Goal: Information Seeking & Learning: Learn about a topic

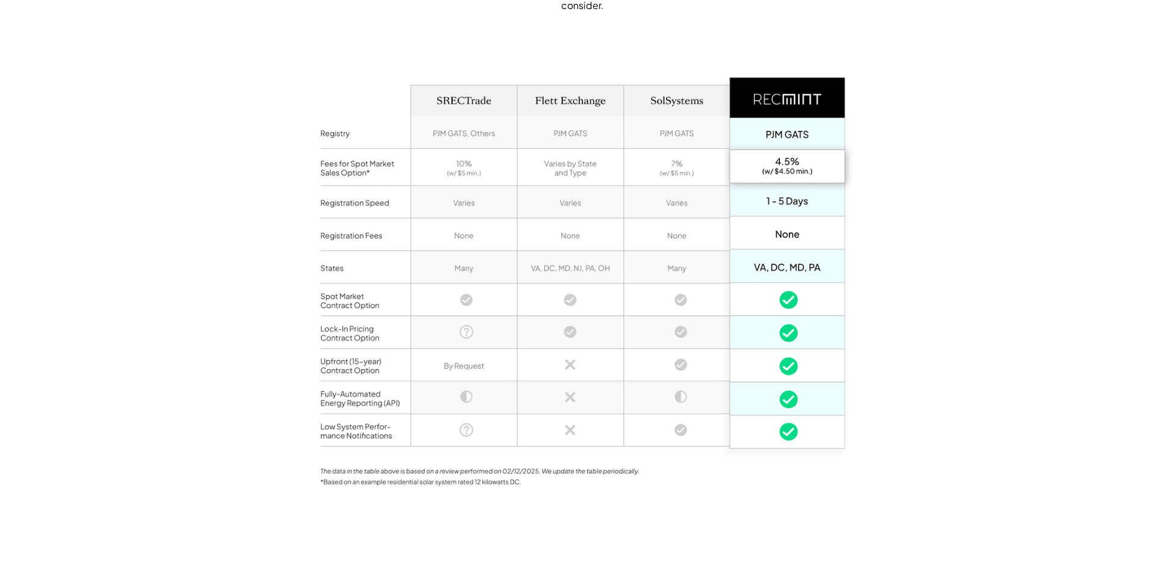
scroll to position [904, 0]
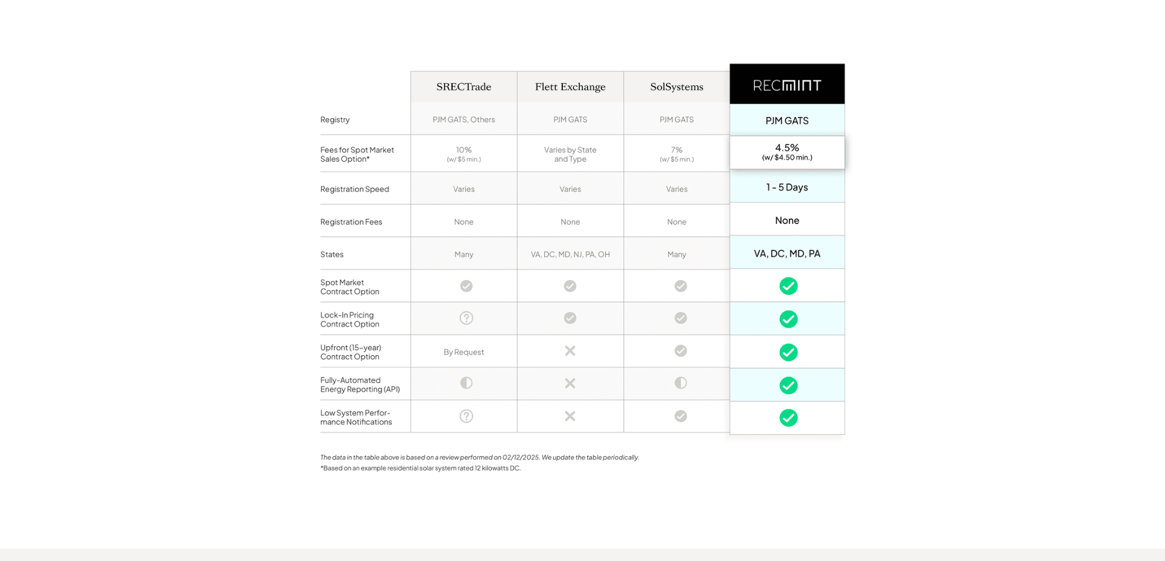
click at [920, 259] on div "Full-service SREC aggregation Nearly all solar owners get help from an SREC agg…" at bounding box center [582, 204] width 1165 height 687
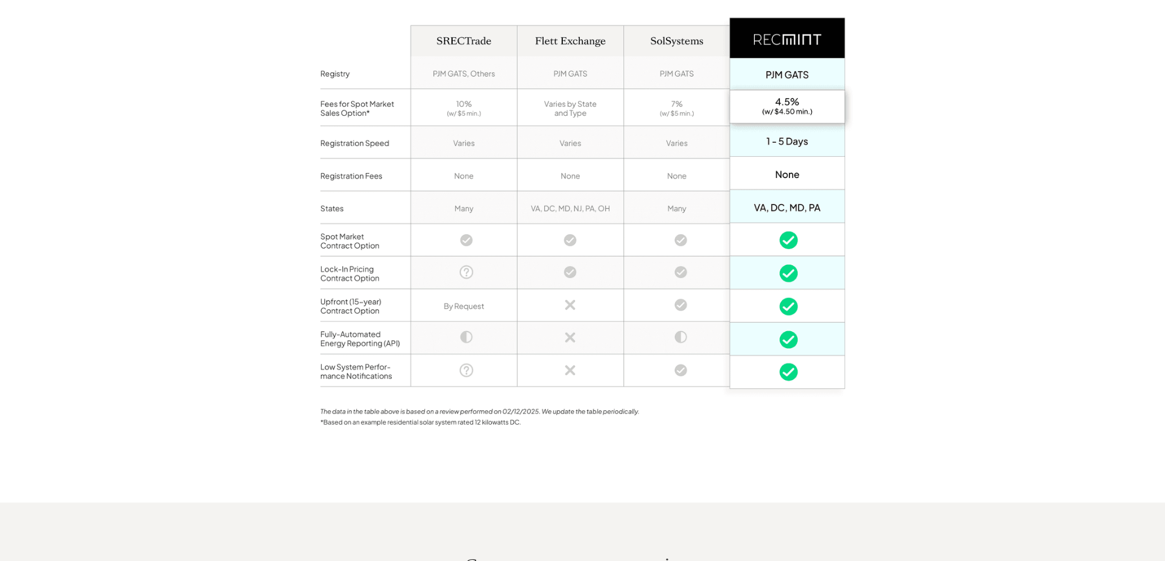
scroll to position [965, 0]
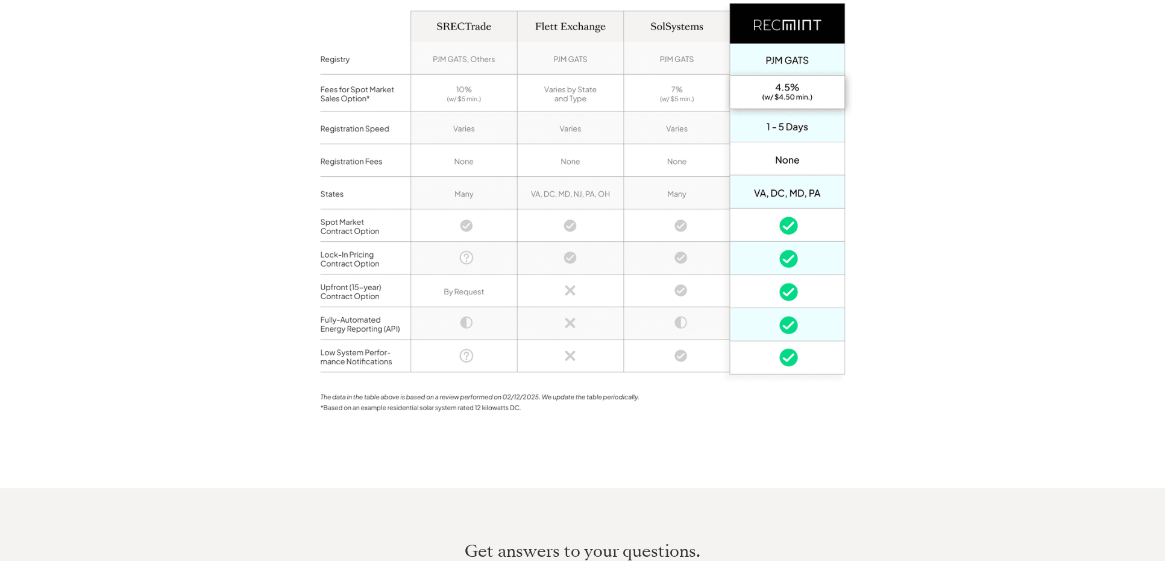
click at [874, 312] on div "Full-service SREC aggregation Nearly all solar owners get help from an SREC agg…" at bounding box center [582, 143] width 1165 height 687
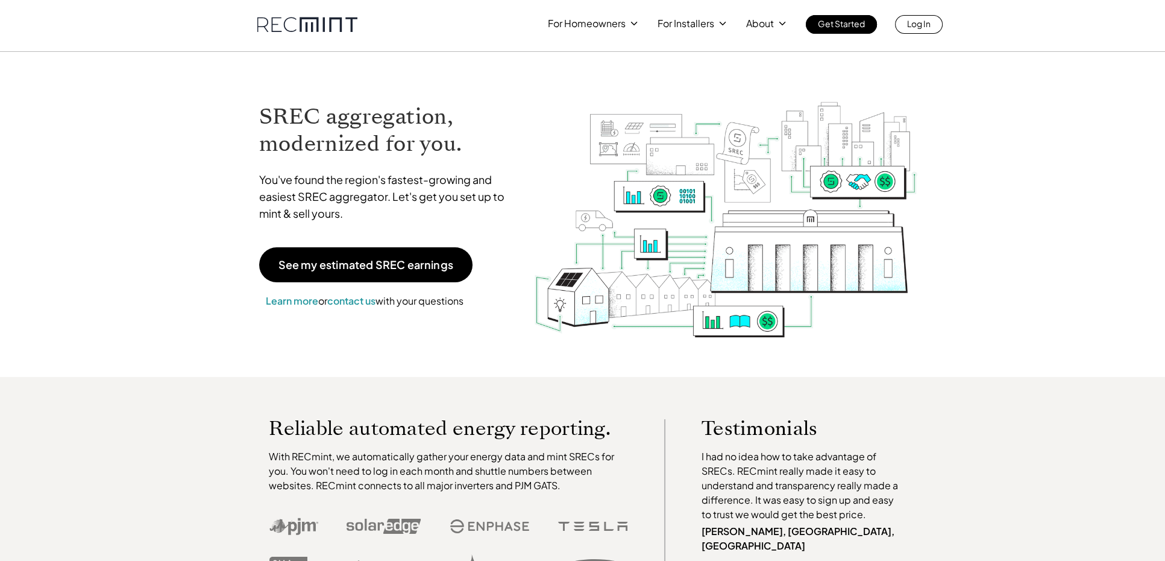
scroll to position [0, 0]
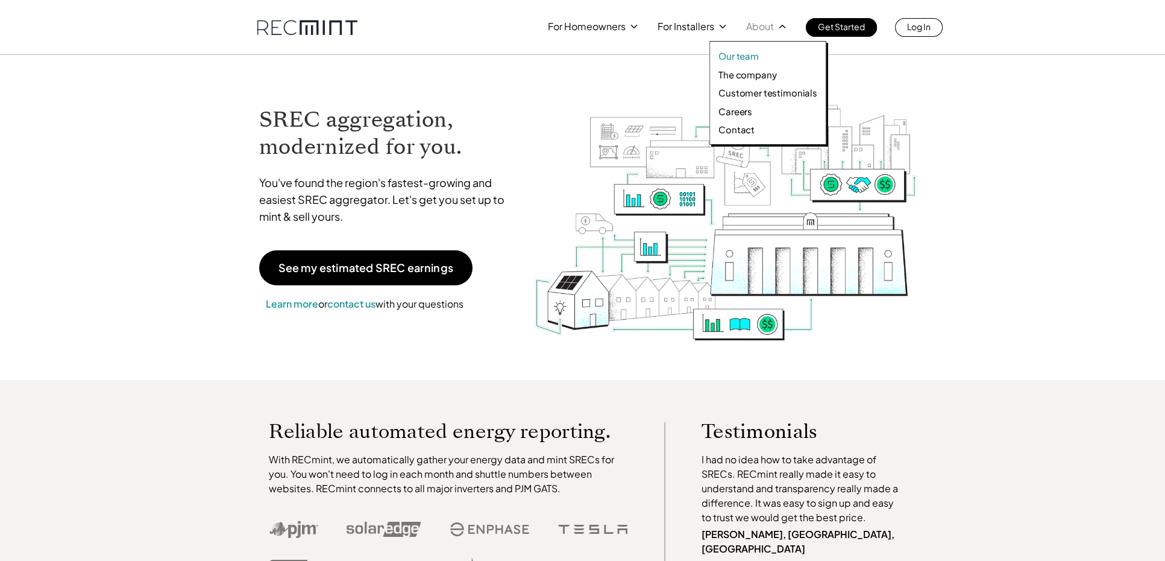
click at [740, 56] on p "Our team" at bounding box center [739, 56] width 40 height 12
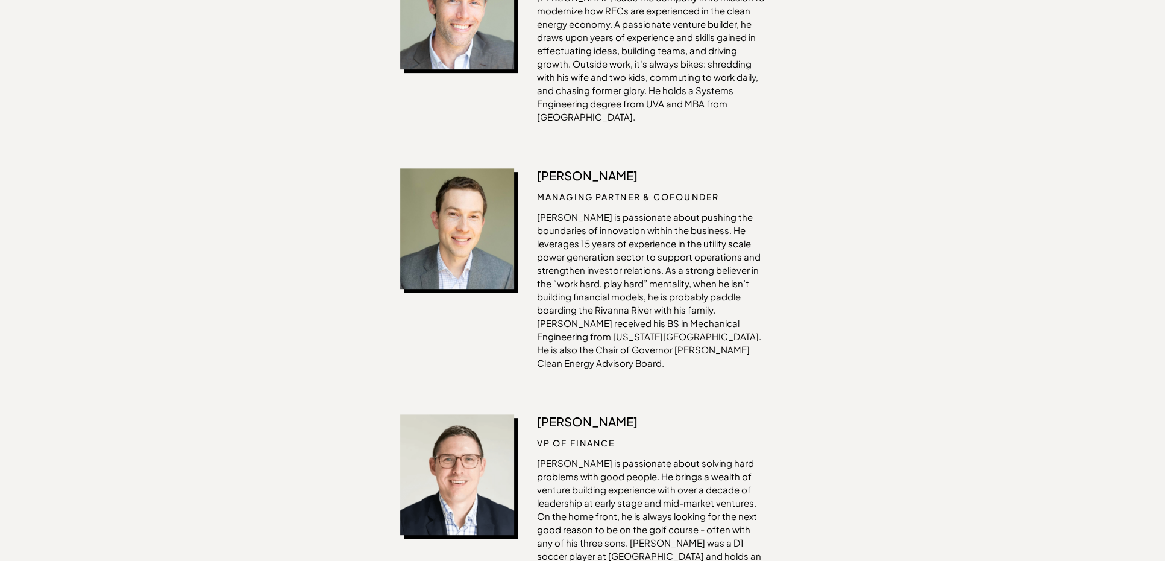
scroll to position [615, 0]
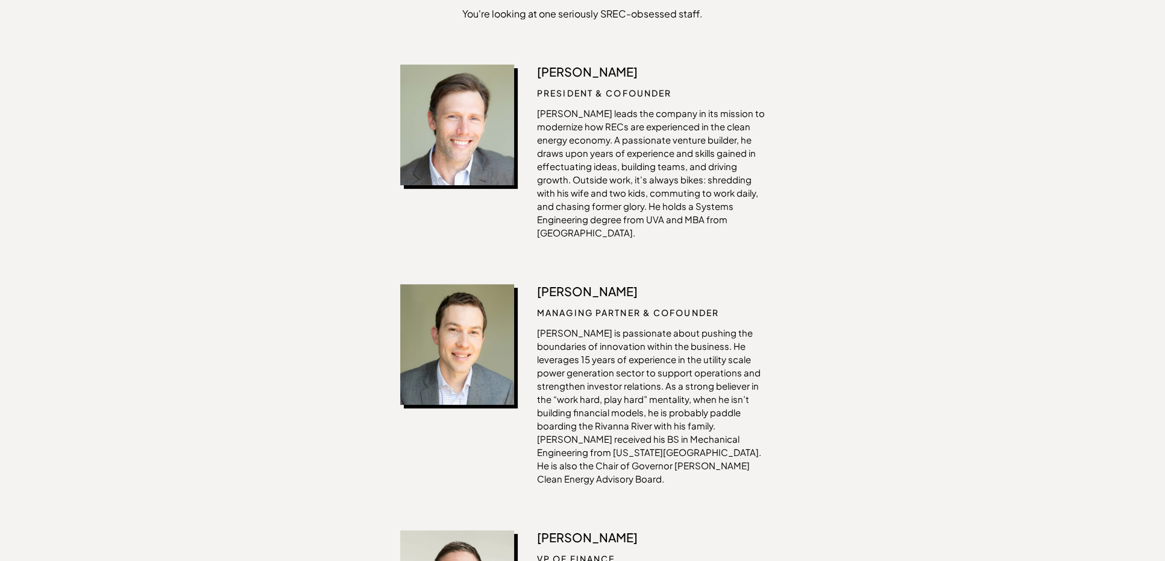
scroll to position [494, 0]
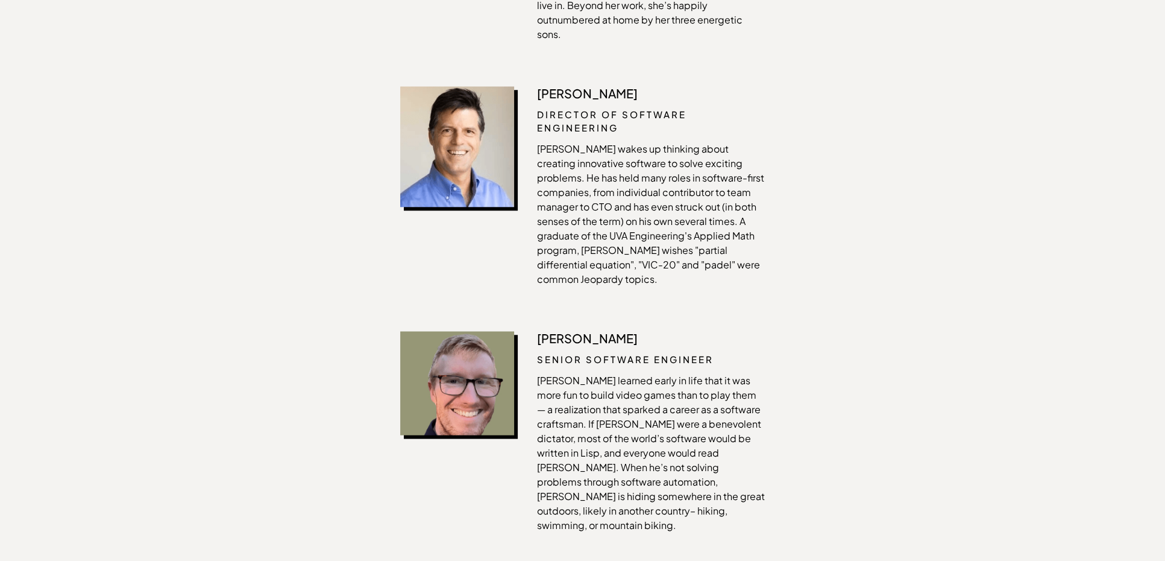
scroll to position [1459, 0]
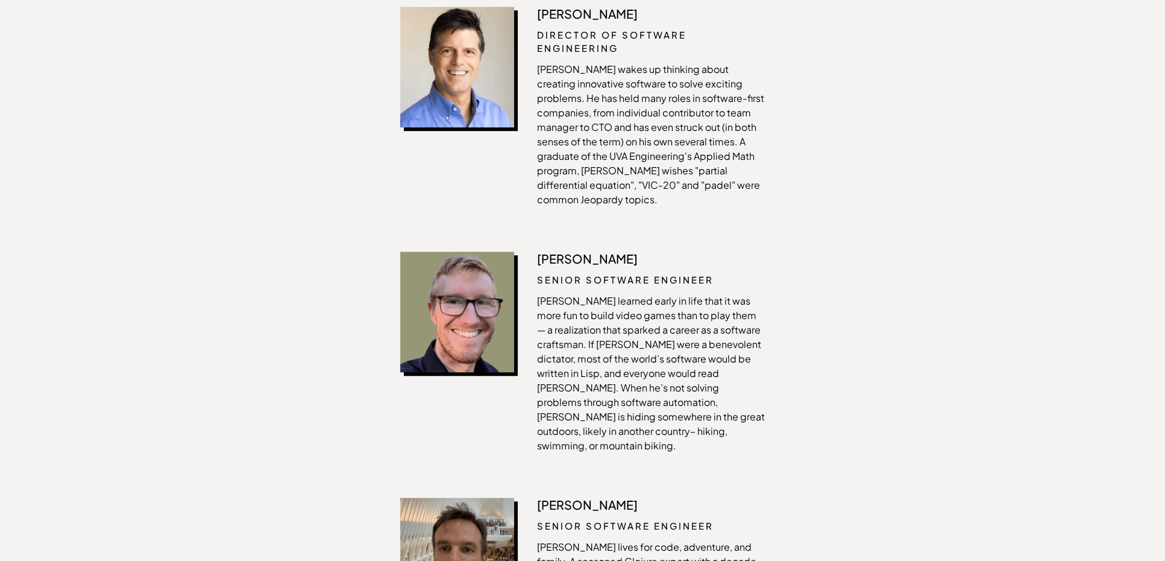
click at [803, 191] on div "Our Team You're looking at one seriously SREC-obsessed staff. Ian Ayers Preside…" at bounding box center [582, 210] width 1165 height 2471
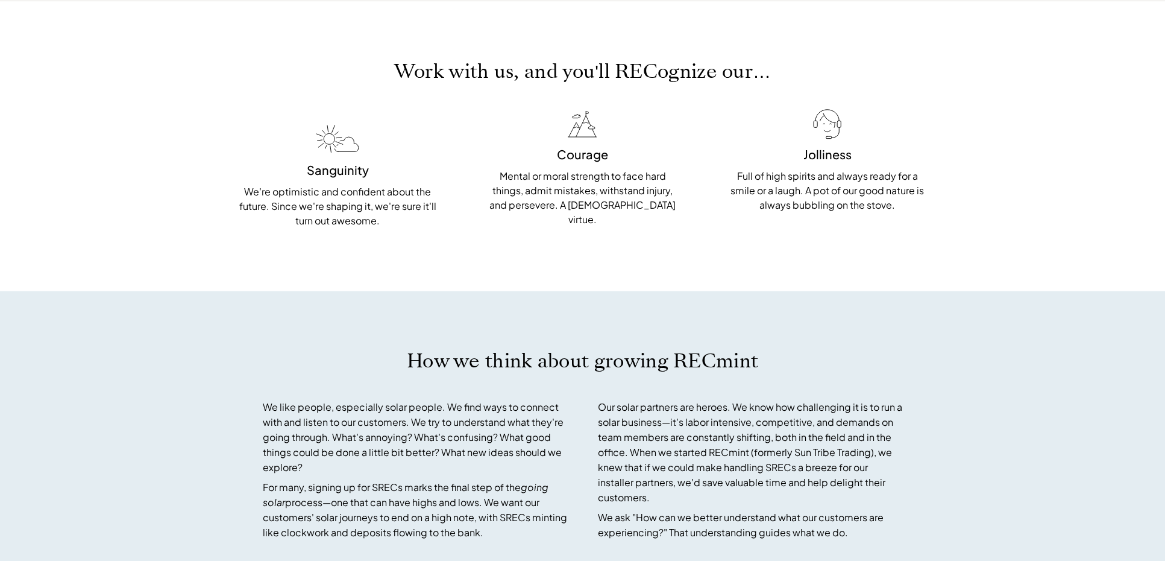
scroll to position [2906, 0]
drag, startPoint x: 968, startPoint y: 294, endPoint x: 937, endPoint y: 350, distance: 63.7
click at [937, 350] on div "How we think about growing RECmint We like people, especially solar people. We …" at bounding box center [582, 440] width 1165 height 303
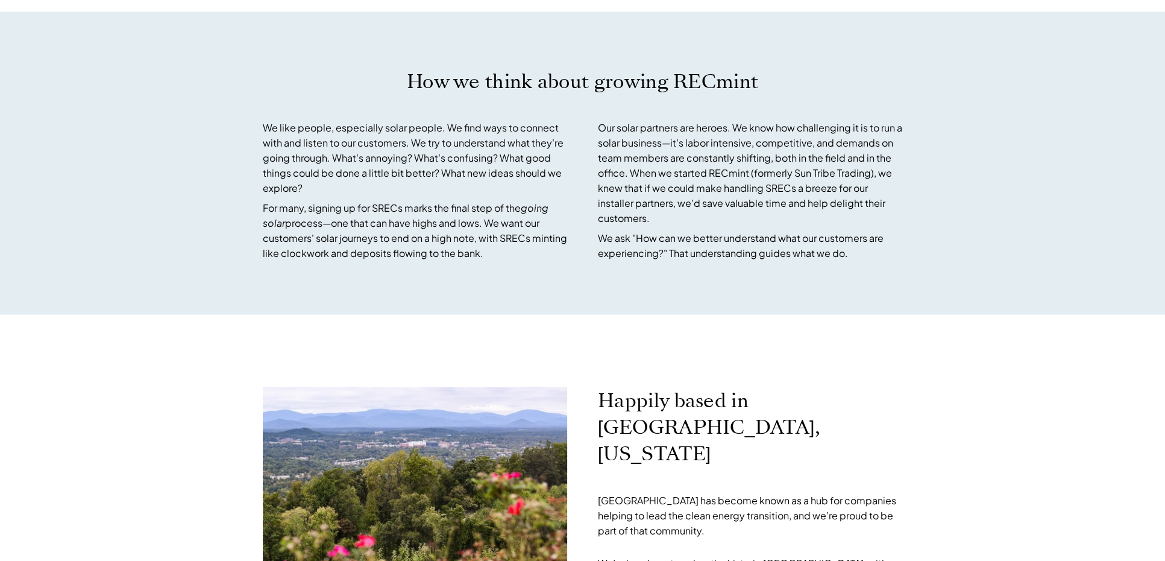
scroll to position [3268, 0]
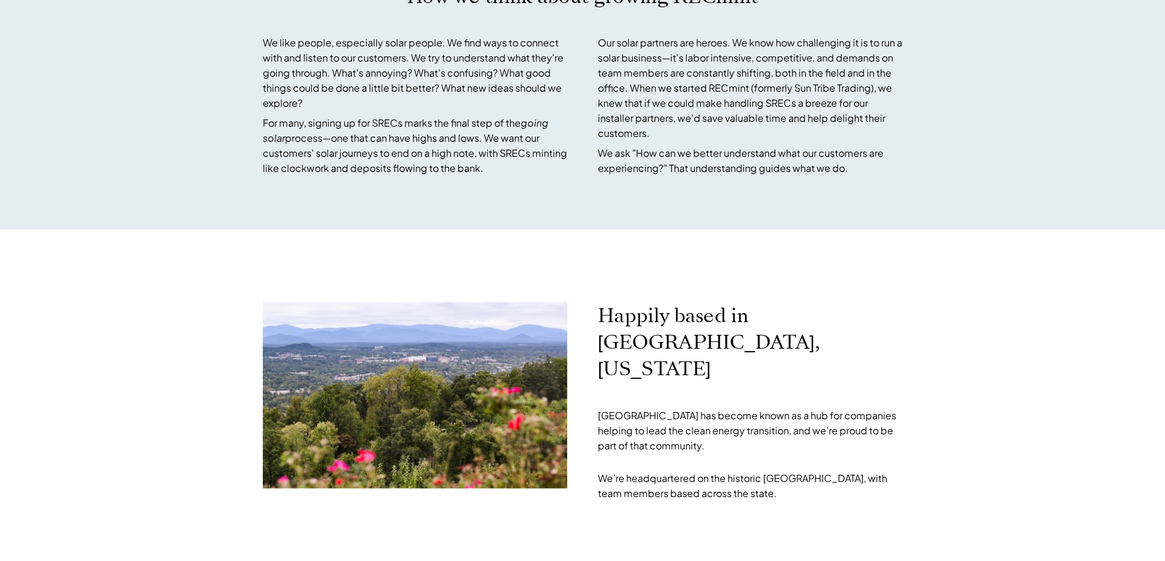
click at [147, 301] on div "Happily based in Charlottesville, Virginia Charlottesville has become known as …" at bounding box center [582, 401] width 1165 height 343
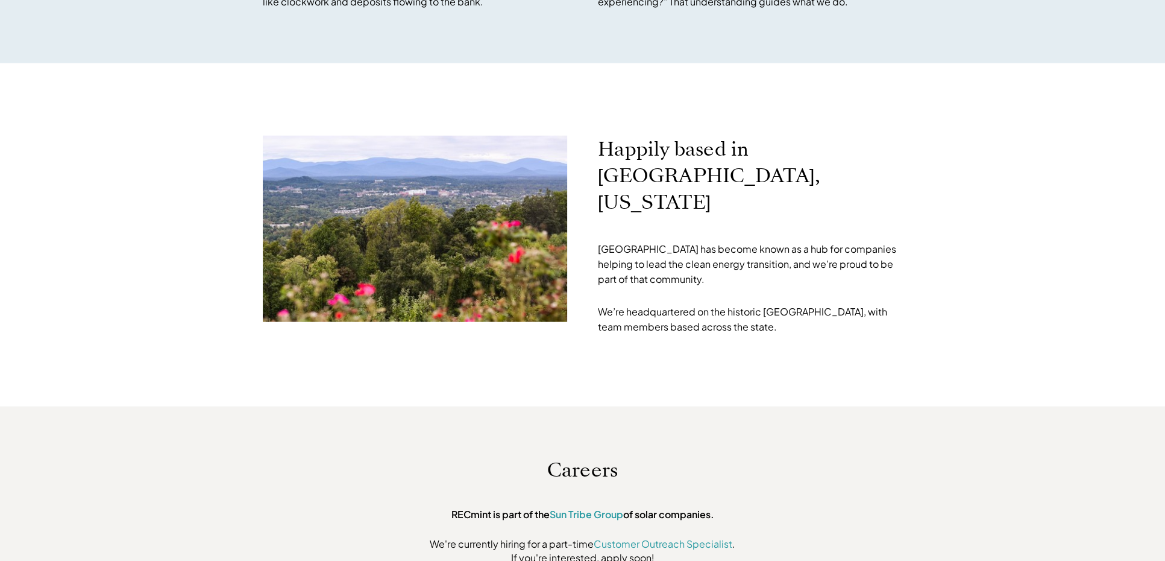
scroll to position [3569, 0]
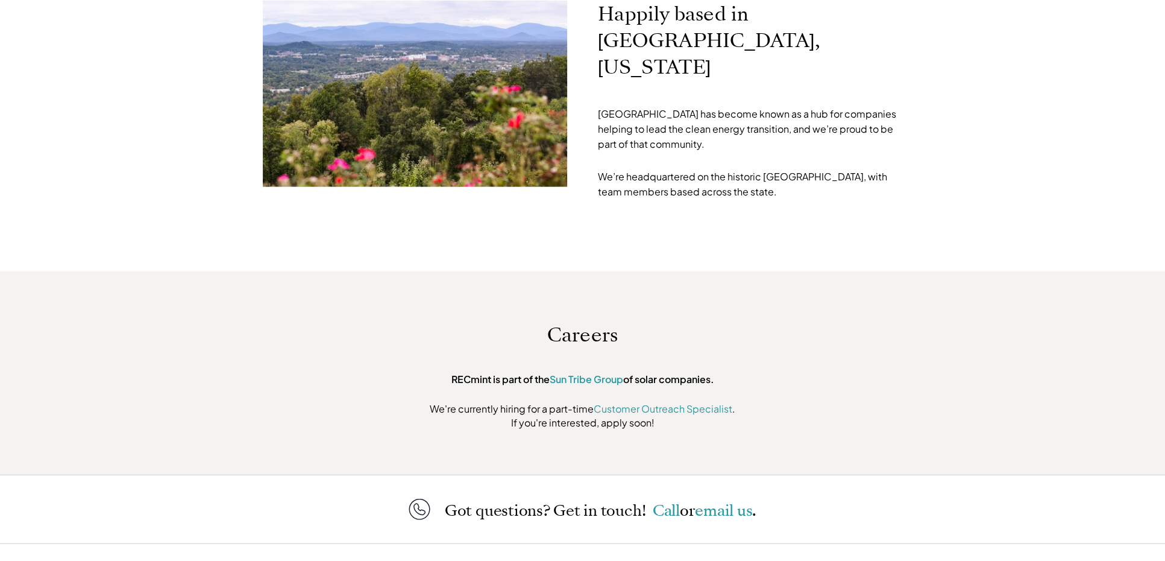
click at [1002, 284] on div "Careers RECmint is part of the Sun Tribe Group of solar companies. We're curren…" at bounding box center [582, 372] width 1165 height 203
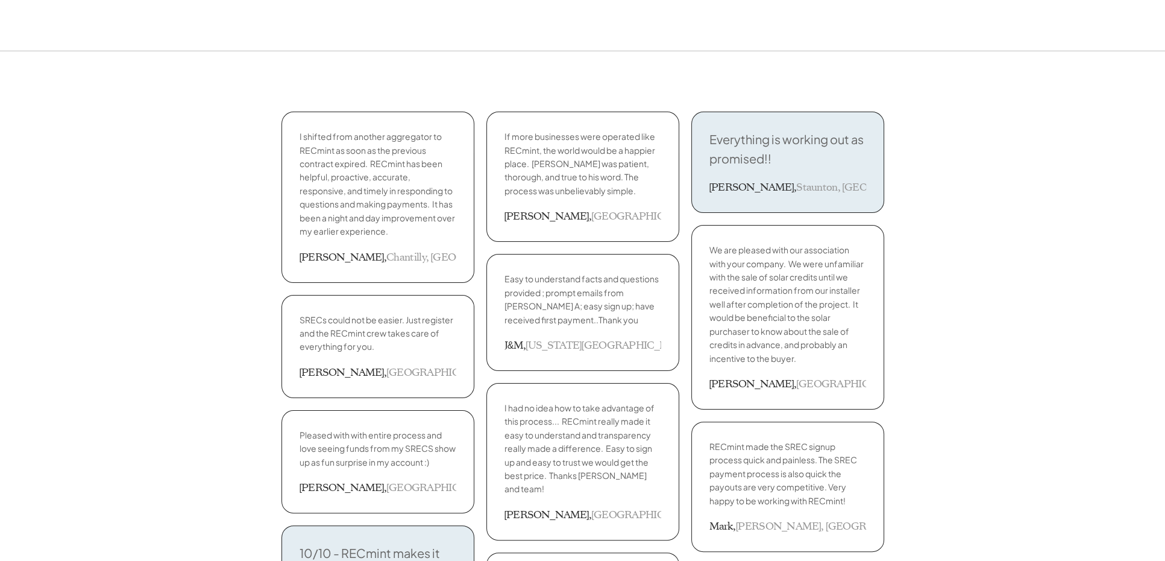
scroll to position [362, 0]
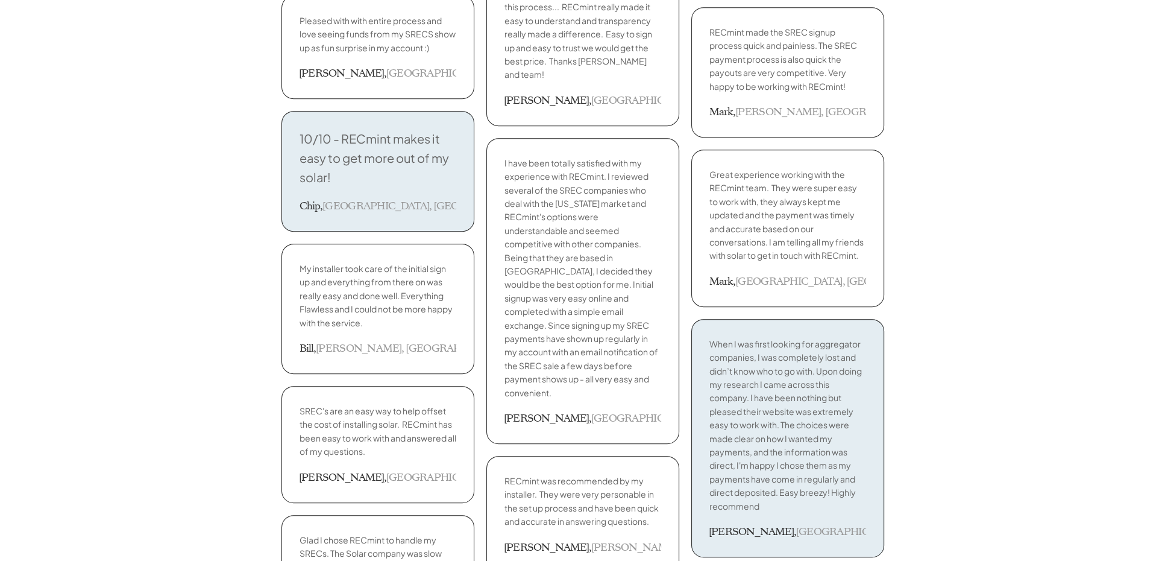
scroll to position [844, 0]
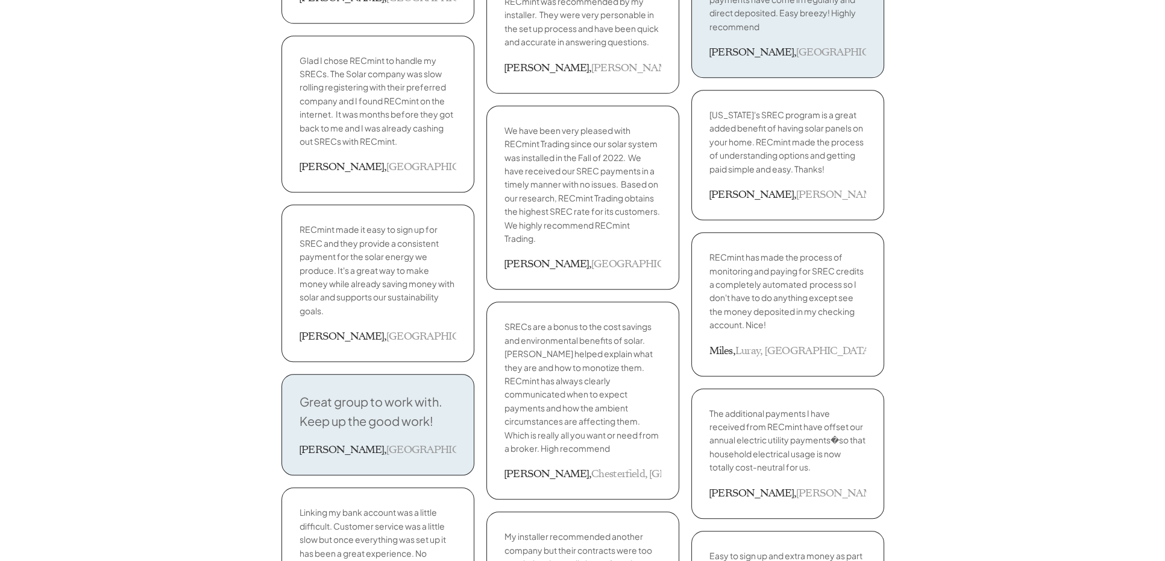
scroll to position [1206, 0]
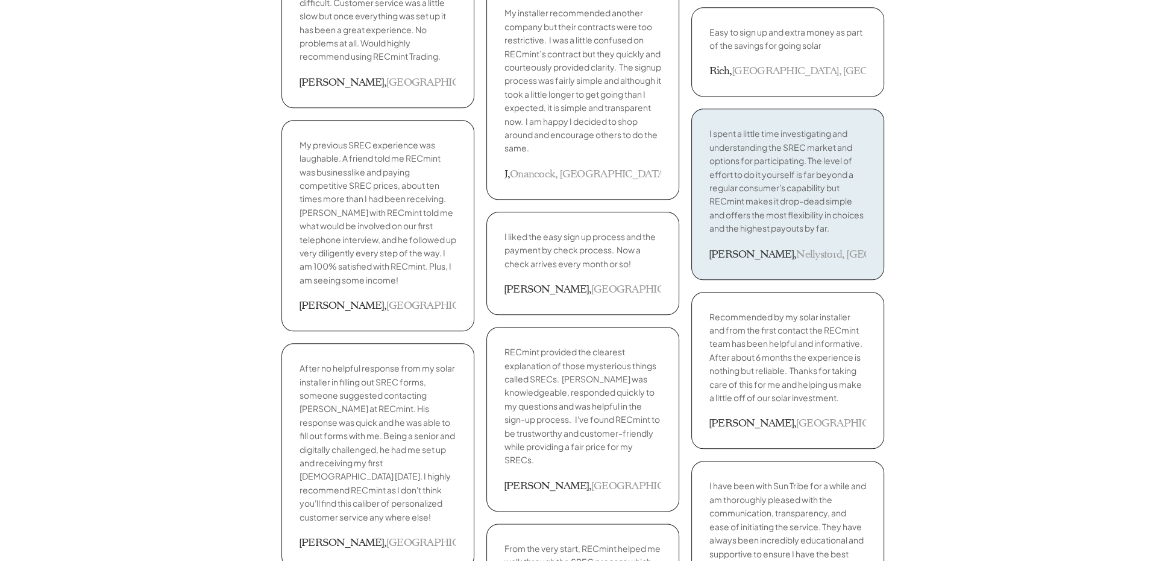
scroll to position [1748, 0]
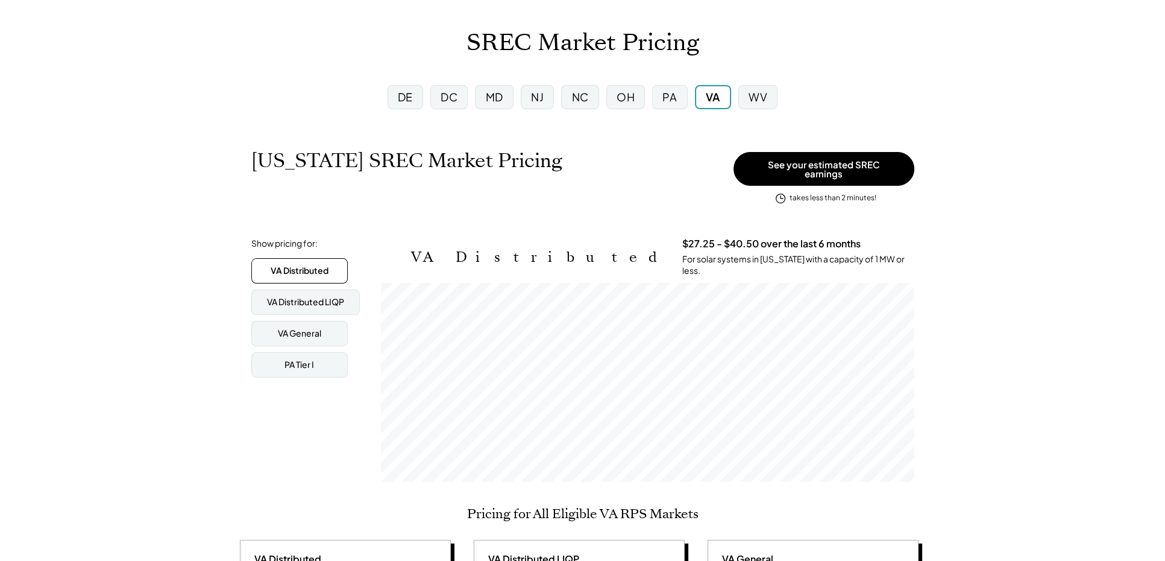
scroll to position [60, 0]
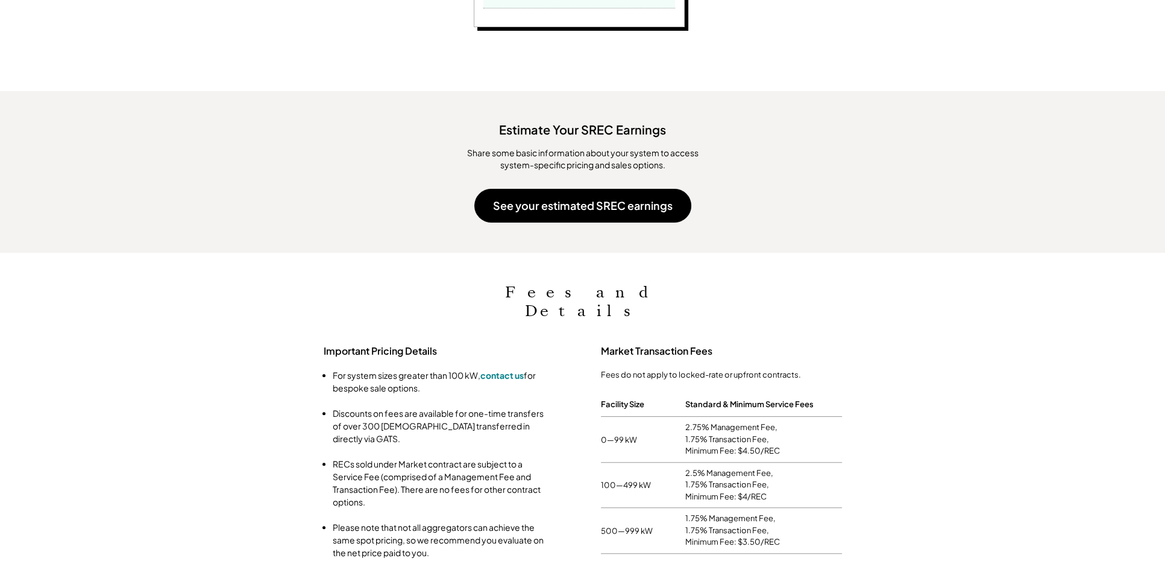
scroll to position [1206, 0]
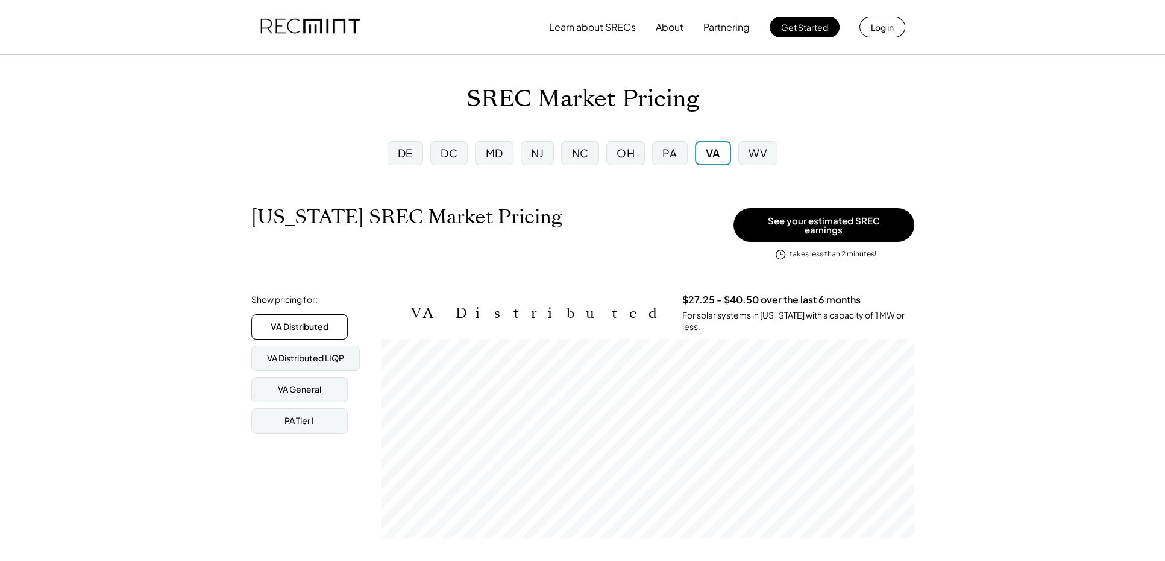
scroll to position [0, 0]
